Goal: Task Accomplishment & Management: Use online tool/utility

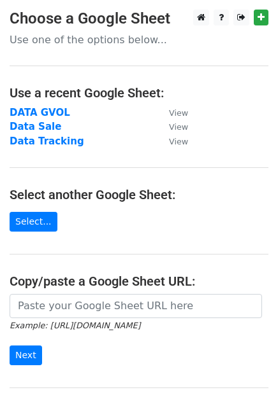
click at [41, 111] on strong "DATA GVOL" at bounding box center [40, 112] width 60 height 11
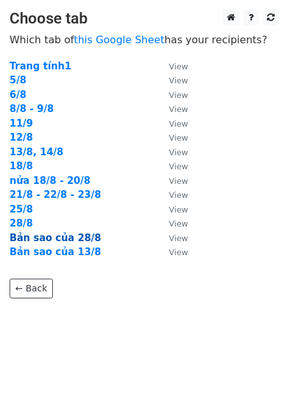
click at [25, 239] on strong "Bản sao của 28/8" at bounding box center [56, 237] width 92 height 11
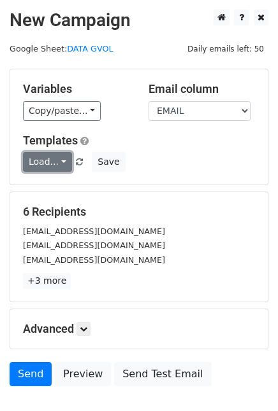
click at [52, 166] on link "Load..." at bounding box center [47, 162] width 49 height 20
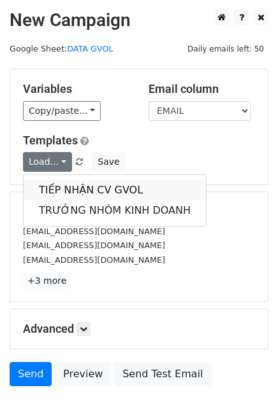
click at [73, 183] on link "TIẾP NHẬN CV GVOL" at bounding box center [115, 190] width 182 height 20
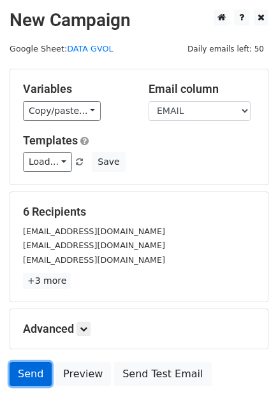
click at [28, 369] on link "Send" at bounding box center [31, 374] width 42 height 24
